Goal: Task Accomplishment & Management: Manage account settings

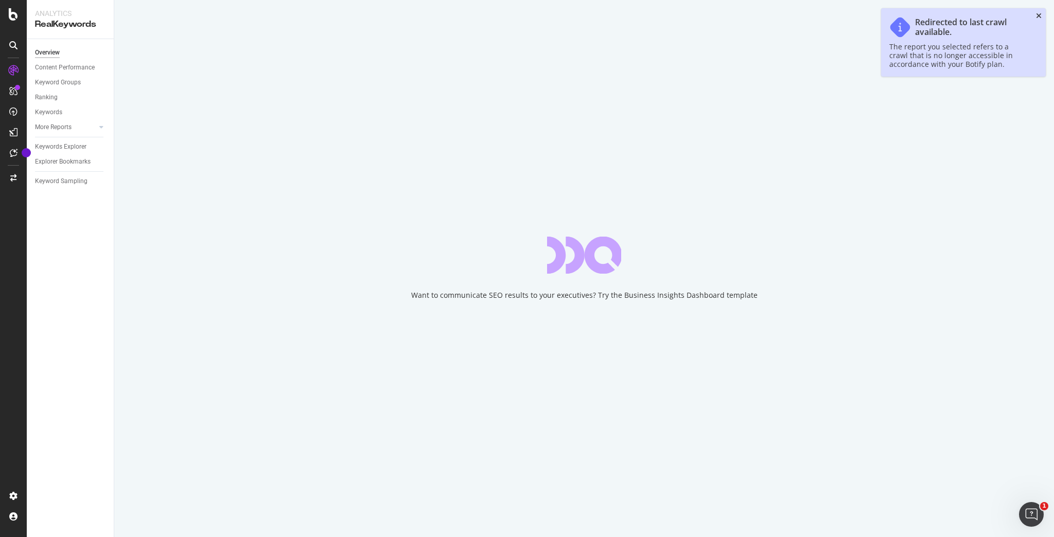
click at [1039, 15] on icon "close toast" at bounding box center [1039, 15] width 6 height 7
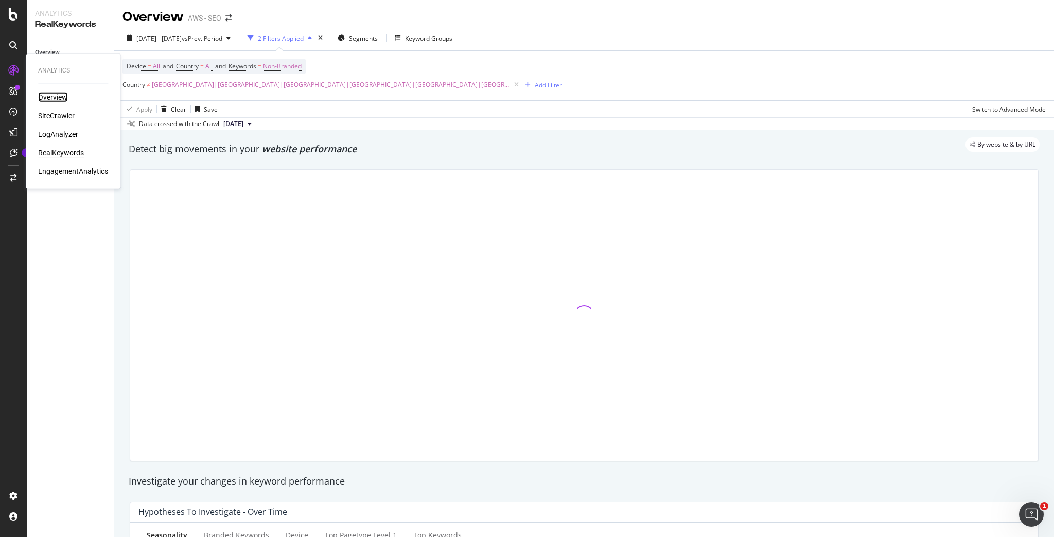
click at [54, 96] on div "Overview" at bounding box center [52, 97] width 29 height 10
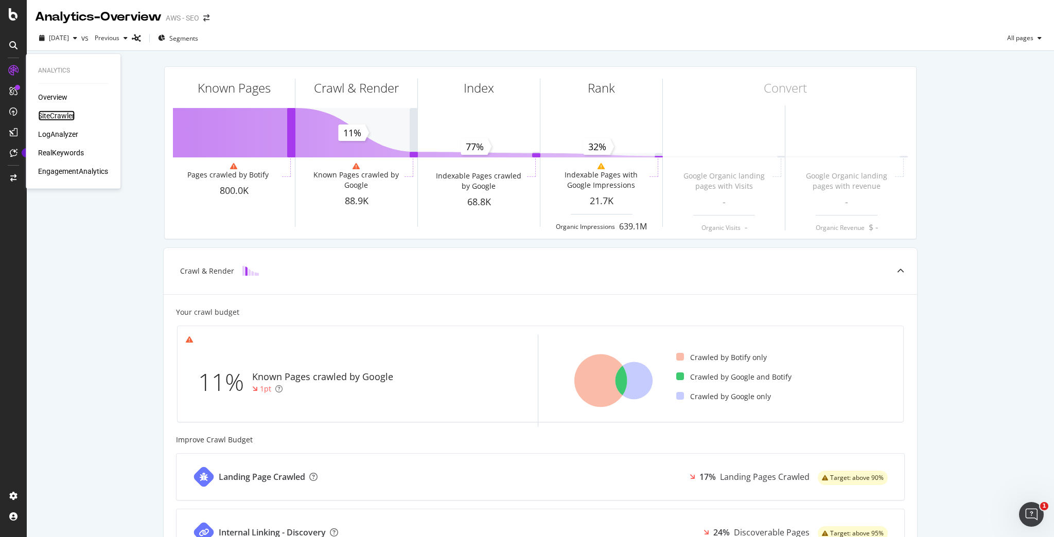
click at [60, 117] on div "SiteCrawler" at bounding box center [56, 116] width 37 height 10
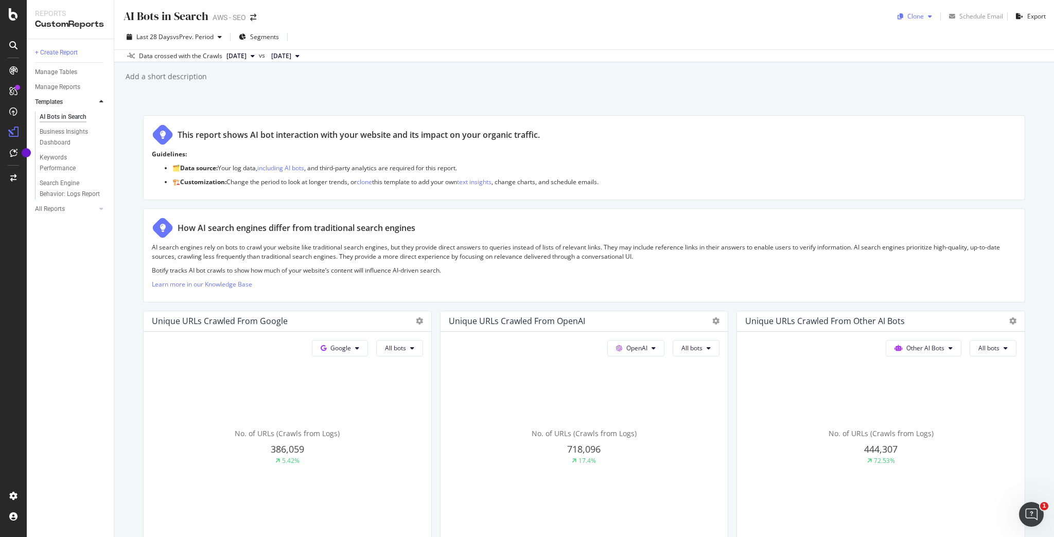
click at [916, 15] on div "Clone" at bounding box center [916, 16] width 16 height 9
click at [922, 84] on span "AWS - SEO" at bounding box center [950, 83] width 108 height 11
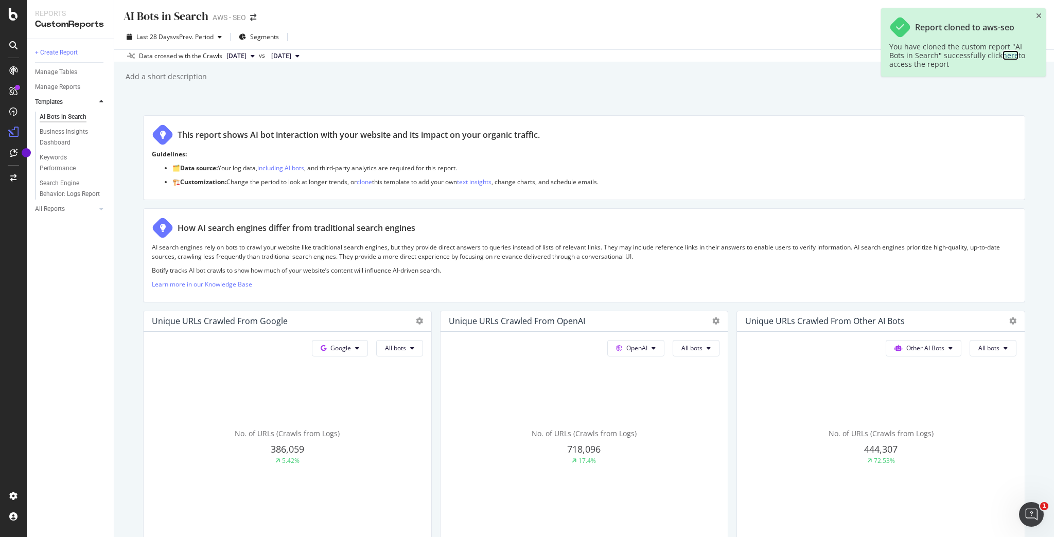
click at [1005, 56] on link "here" at bounding box center [1011, 55] width 16 height 10
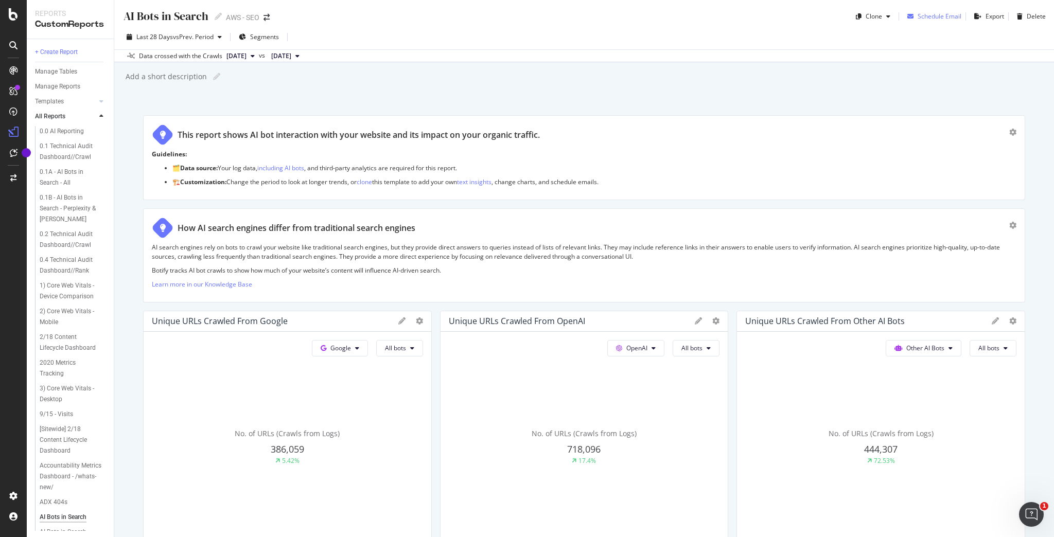
click at [928, 14] on div "Schedule Email" at bounding box center [940, 16] width 44 height 9
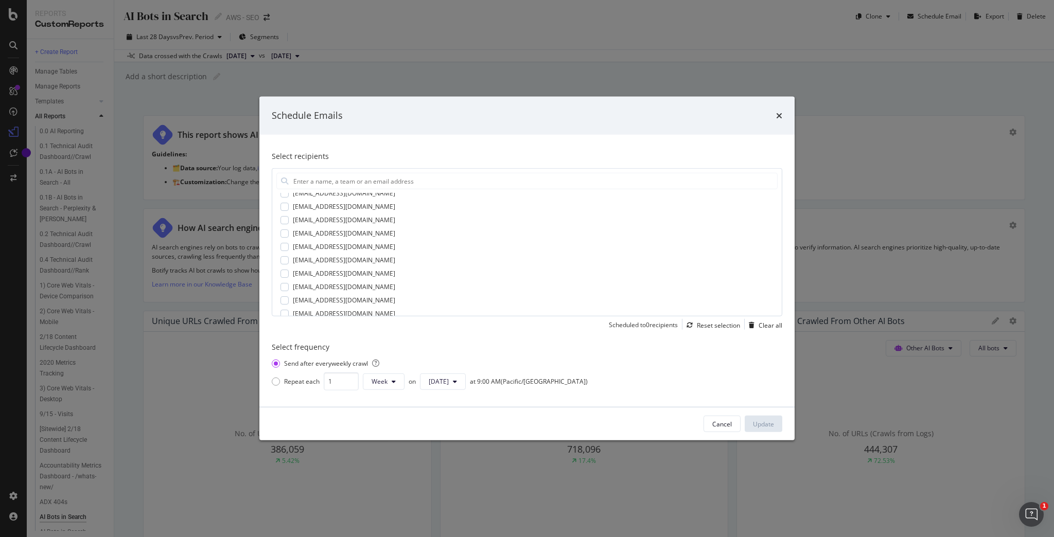
scroll to position [165, 0]
click at [335, 183] on input "modal" at bounding box center [534, 180] width 485 height 15
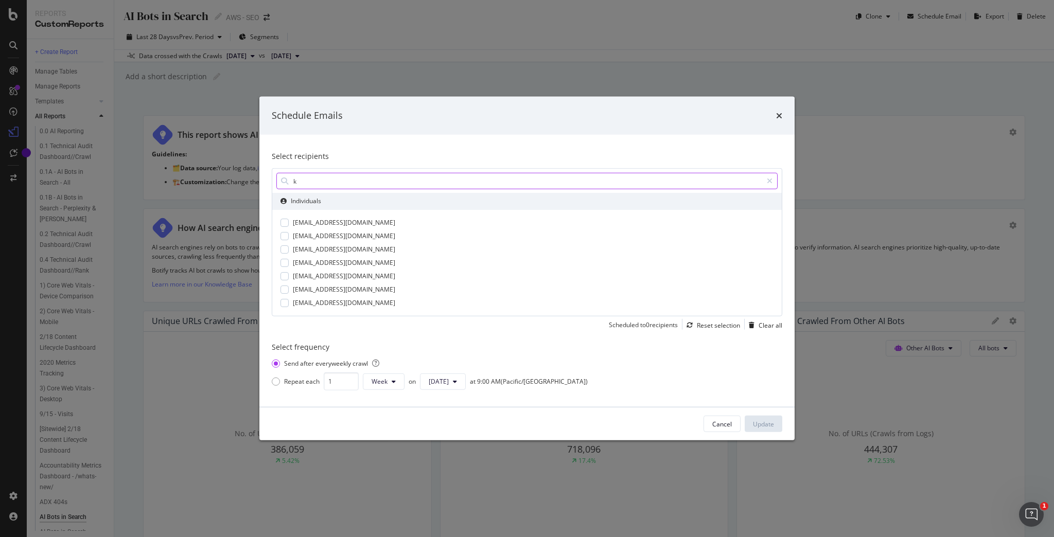
scroll to position [0, 0]
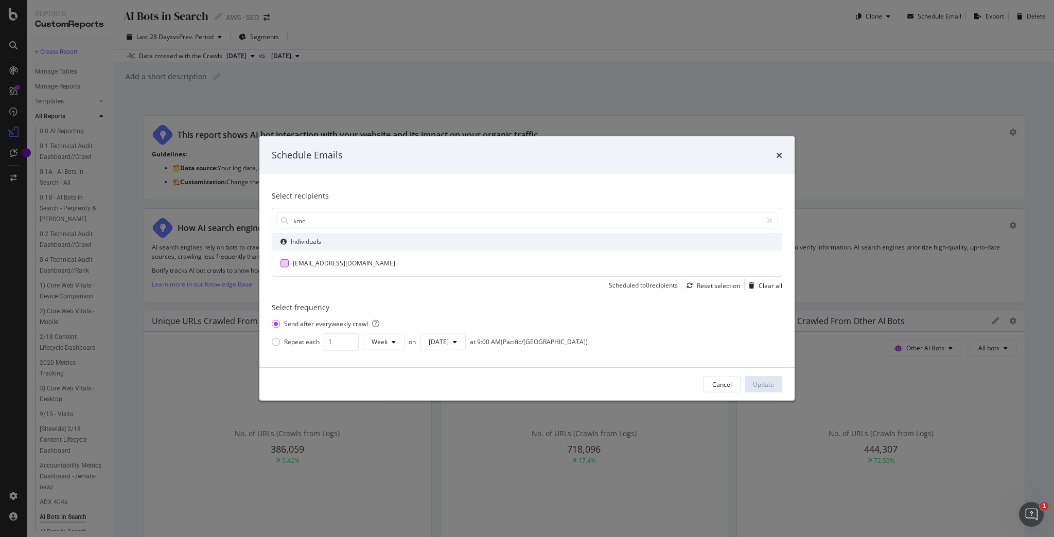
click at [320, 264] on div "[EMAIL_ADDRESS][DOMAIN_NAME]" at bounding box center [344, 263] width 102 height 9
click at [325, 222] on input "kmc" at bounding box center [527, 220] width 470 height 15
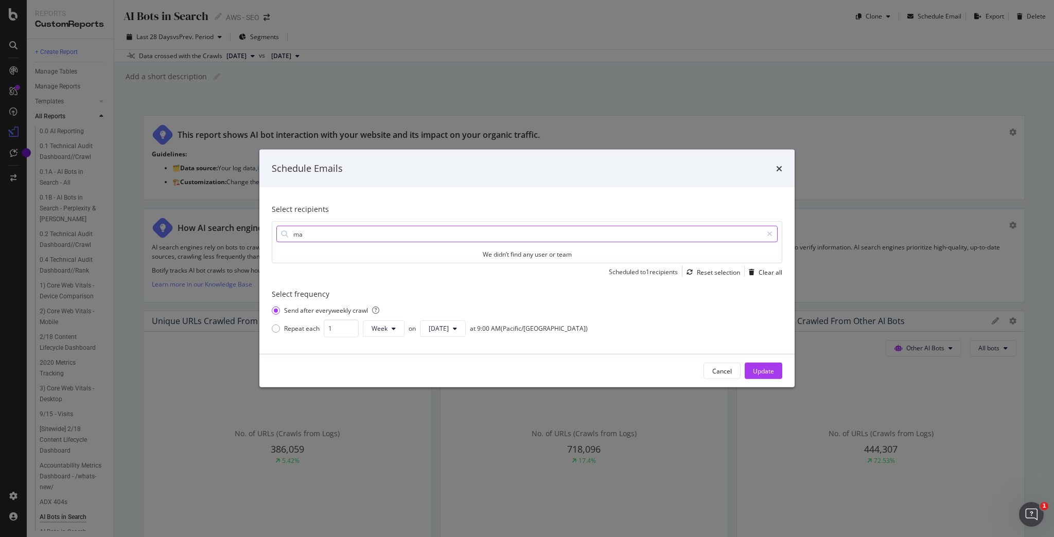
type input "m"
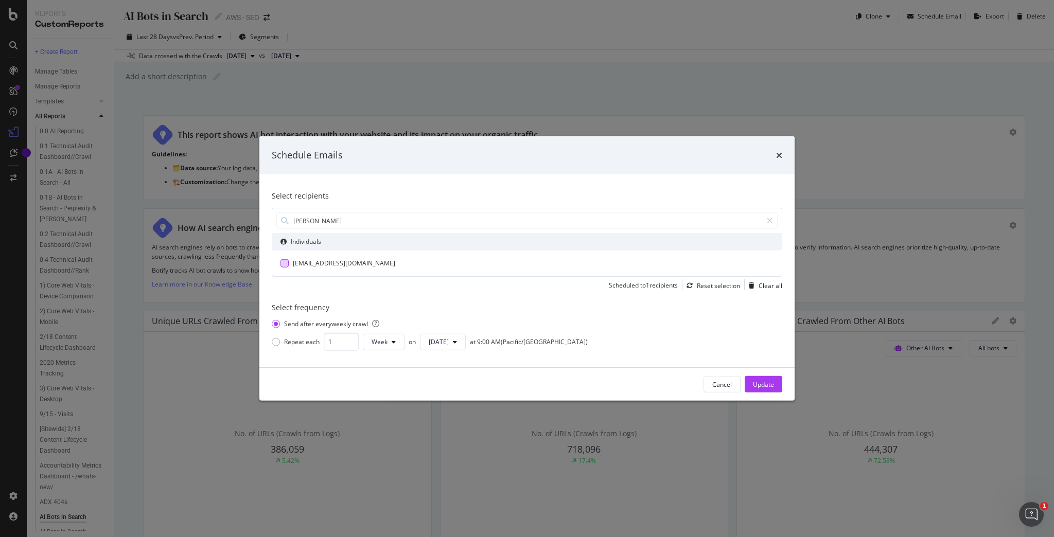
click at [285, 265] on div "modal" at bounding box center [285, 263] width 8 height 8
click at [308, 223] on input "[PERSON_NAME]" at bounding box center [527, 220] width 470 height 15
type input "e"
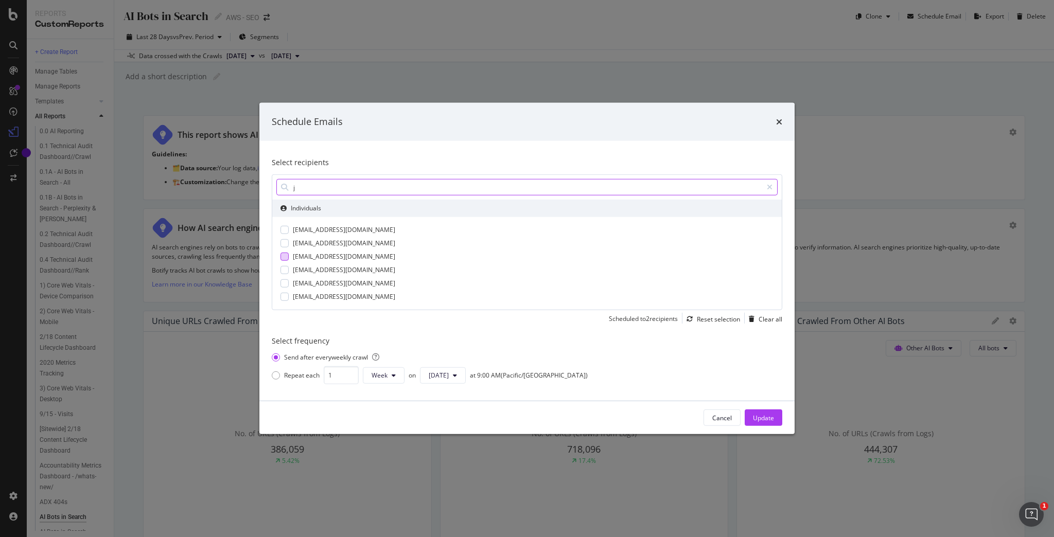
type input "j"
click at [308, 257] on div "[EMAIL_ADDRESS][DOMAIN_NAME]" at bounding box center [344, 256] width 102 height 9
click at [308, 188] on input "j" at bounding box center [527, 187] width 470 height 15
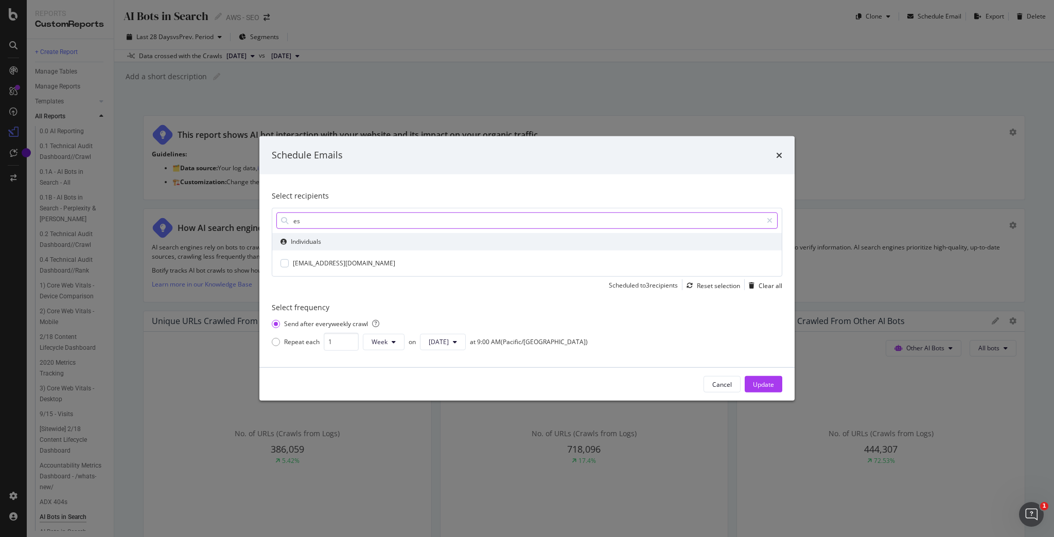
type input "e"
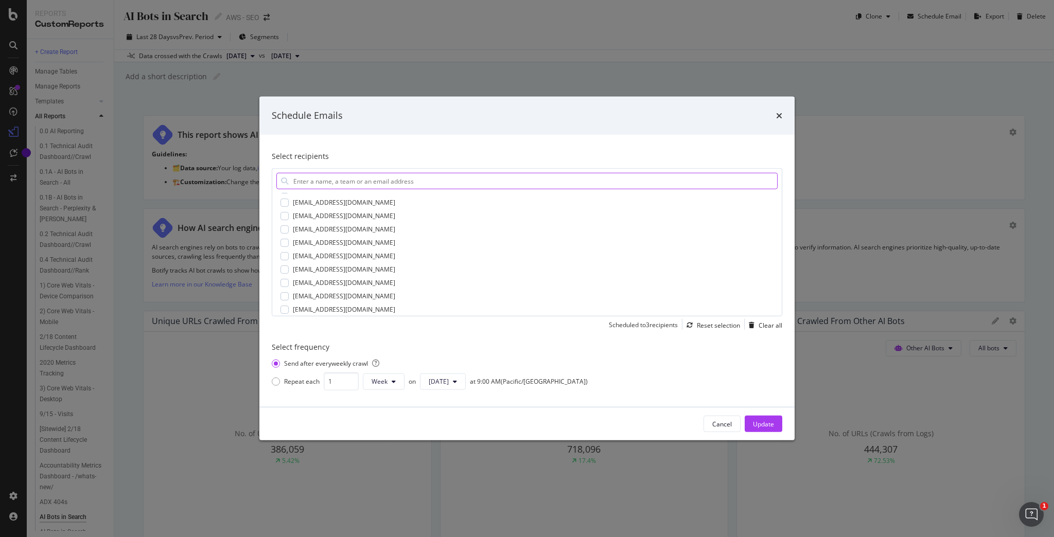
scroll to position [392, 0]
click at [759, 428] on div "Update" at bounding box center [763, 424] width 21 height 9
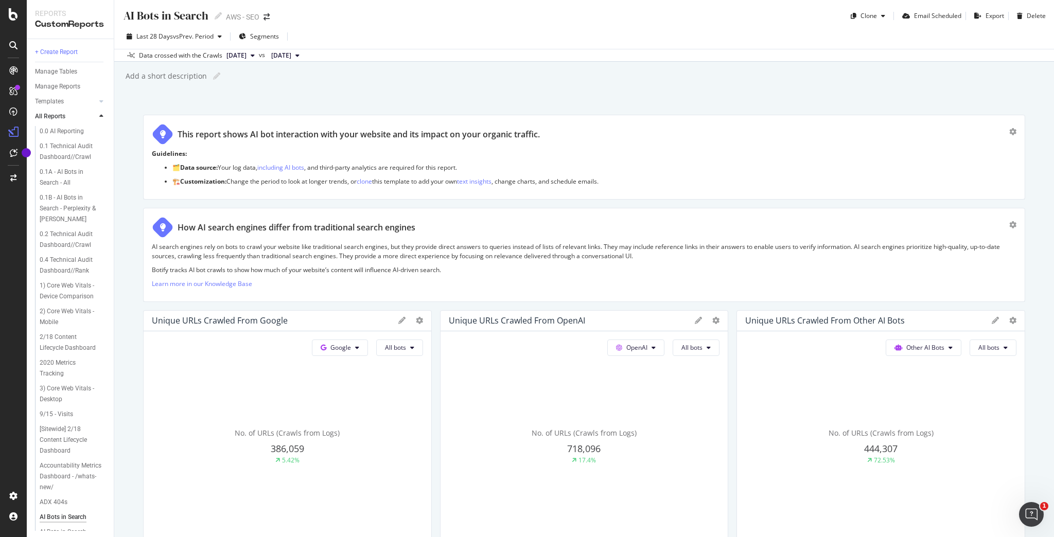
scroll to position [0, 0]
click at [259, 56] on button "[DATE]" at bounding box center [240, 56] width 37 height 12
click at [400, 93] on div "AI Bots in Search AI Bots in Search AWS - SEO Clone Email Scheduled Export Dele…" at bounding box center [584, 268] width 940 height 537
click at [304, 58] on button "[DATE]" at bounding box center [285, 56] width 37 height 12
click at [431, 76] on div "Add a short description Add a short description" at bounding box center [590, 76] width 930 height 15
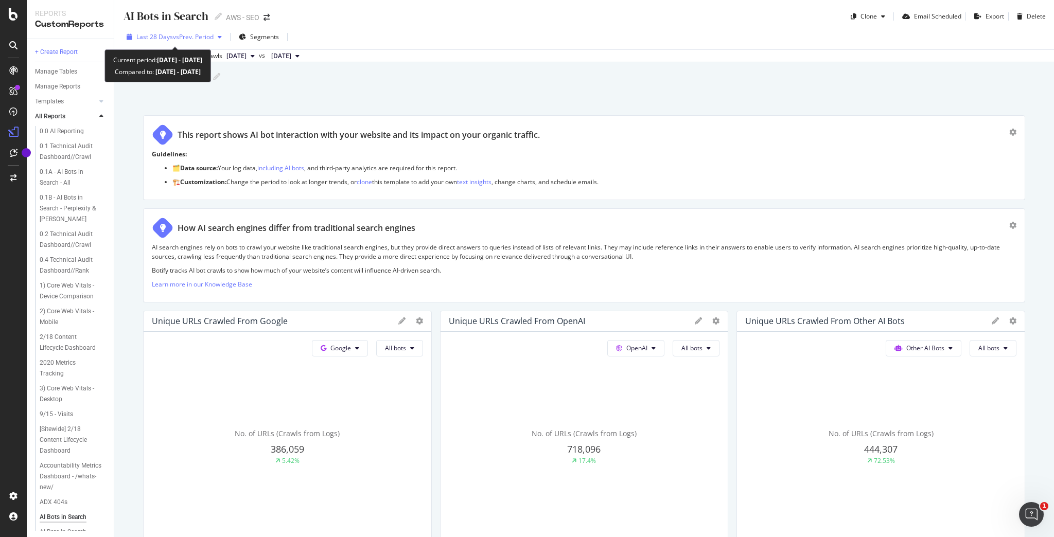
click at [218, 36] on div "button" at bounding box center [220, 37] width 12 height 6
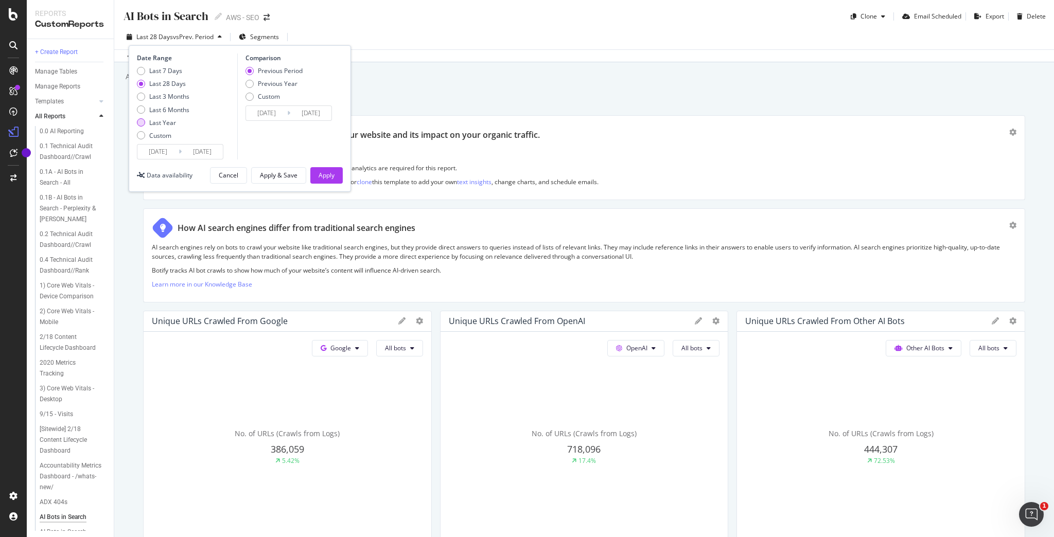
click at [169, 120] on div "Last Year" at bounding box center [162, 122] width 27 height 9
type input "[DATE]"
click at [170, 109] on div "Last 6 Months" at bounding box center [169, 110] width 40 height 9
type input "[DATE]"
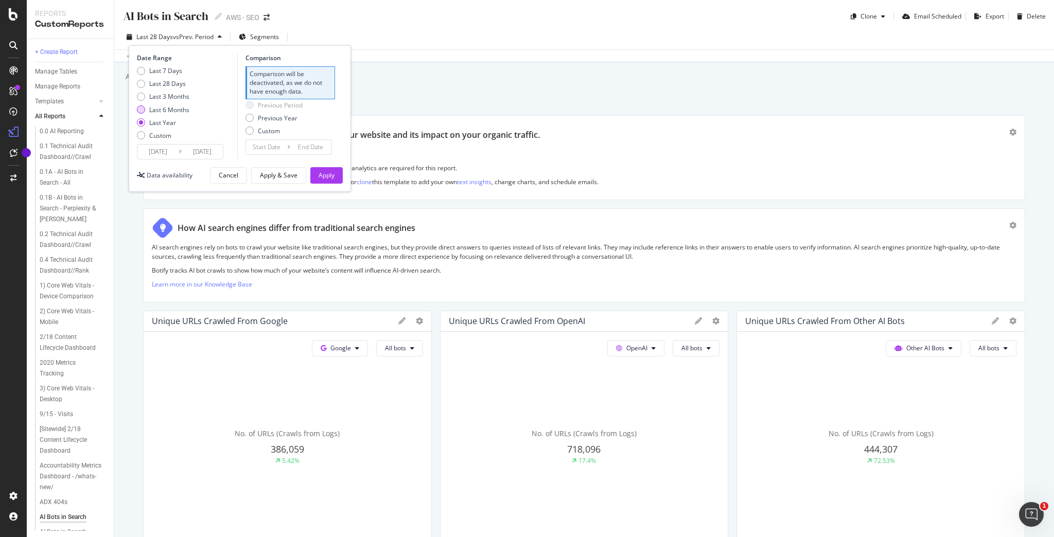
type input "[DATE]"
click at [248, 84] on div "Previous Year" at bounding box center [250, 84] width 8 height 8
type input "[DATE]"
click at [321, 173] on div "Apply" at bounding box center [327, 175] width 16 height 9
